Goal: Task Accomplishment & Management: Complete application form

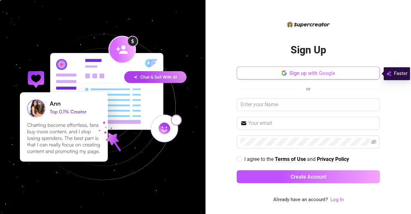
click at [310, 72] on span "Sign up with Google" at bounding box center [312, 73] width 46 height 6
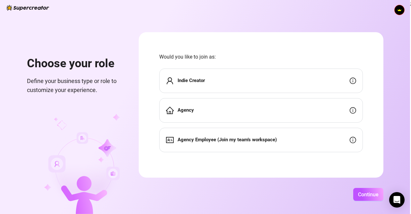
click at [253, 84] on div "Indie Creator" at bounding box center [261, 80] width 204 height 24
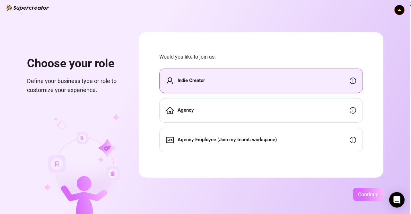
click at [372, 195] on span "Continue" at bounding box center [368, 194] width 21 height 6
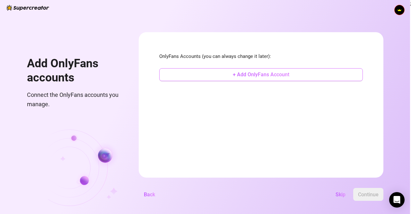
click at [249, 75] on span "+ Add OnlyFans Account" at bounding box center [261, 74] width 57 height 6
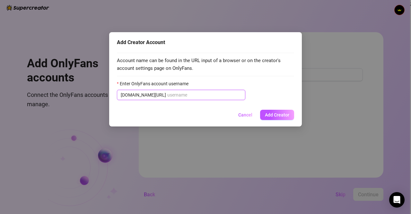
paste input "ashleyyyreyyy"
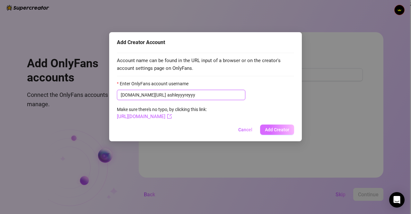
type input "ashleyyyreyyy"
click at [274, 128] on span "Add Creator" at bounding box center [277, 129] width 24 height 5
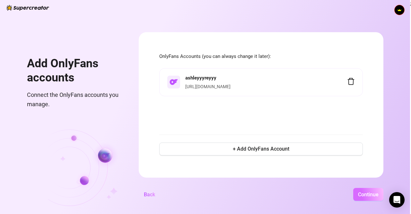
click at [361, 192] on span "Continue" at bounding box center [368, 194] width 21 height 6
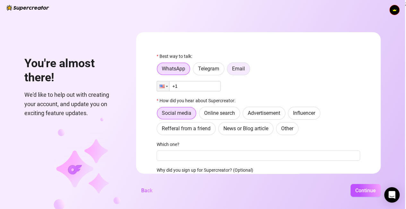
click at [237, 68] on span "Email" at bounding box center [238, 69] width 13 height 6
click at [229, 70] on input "Email" at bounding box center [229, 70] width 0 height 0
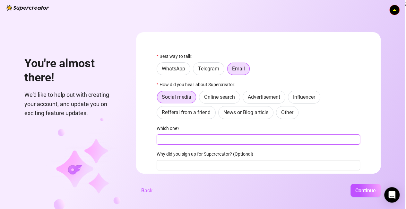
click at [204, 140] on input "Which one?" at bounding box center [259, 139] width 204 height 10
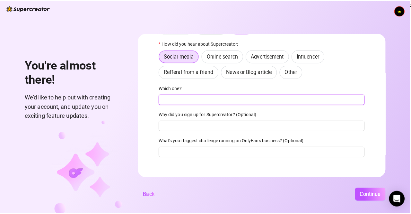
scroll to position [45, 0]
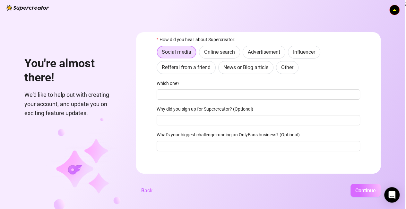
click at [364, 193] on span "Continue" at bounding box center [366, 190] width 21 height 6
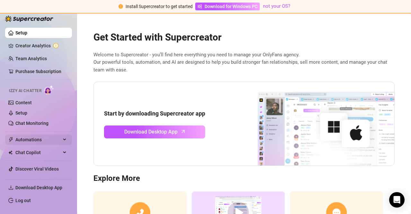
click at [33, 138] on span "Automations" at bounding box center [38, 139] width 46 height 10
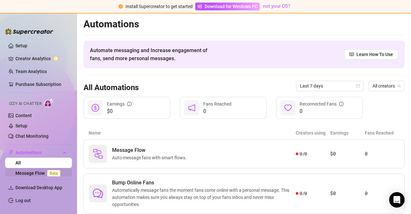
click at [27, 173] on link "Message Flow Beta" at bounding box center [39, 172] width 48 height 5
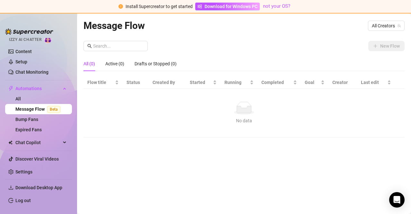
scroll to position [67, 0]
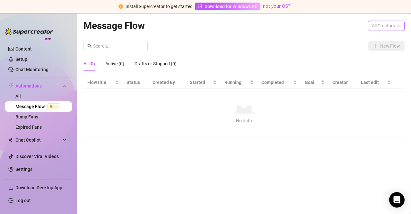
click at [387, 22] on span "All Creators" at bounding box center [386, 26] width 29 height 10
click at [387, 37] on span "All Creators" at bounding box center [385, 38] width 24 height 7
click at [21, 93] on link "All" at bounding box center [17, 95] width 5 height 5
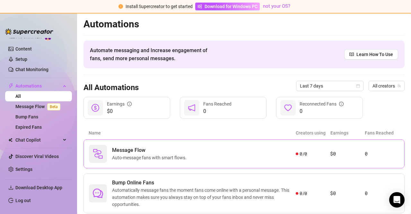
click at [164, 149] on span "Message Flow" at bounding box center [150, 150] width 77 height 8
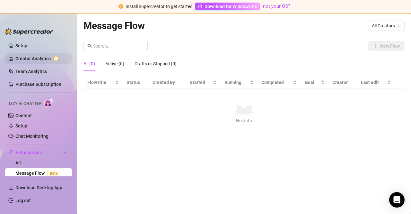
drag, startPoint x: 48, startPoint y: 48, endPoint x: 51, endPoint y: 57, distance: 9.1
click at [27, 48] on link "Setup" at bounding box center [21, 45] width 12 height 5
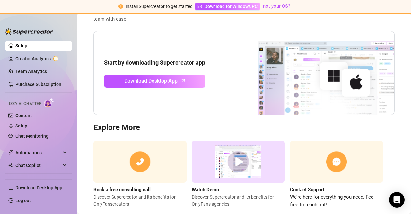
scroll to position [64, 0]
